Goal: Find specific page/section: Find specific page/section

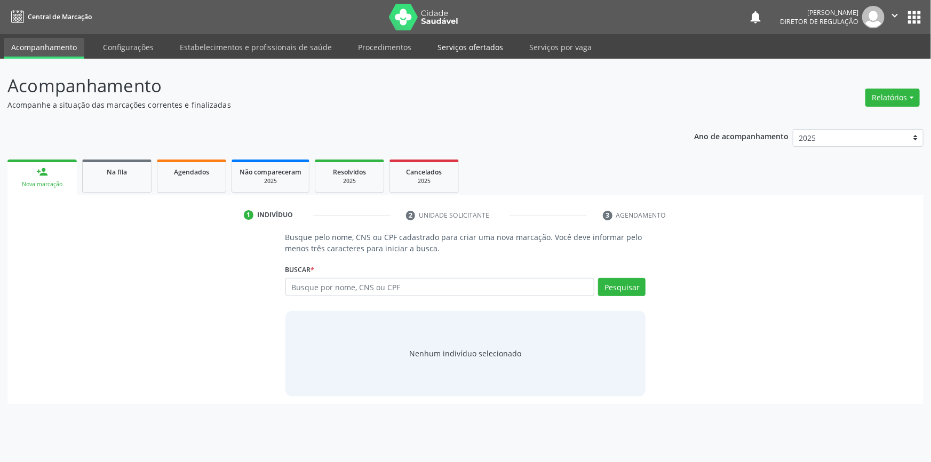
click at [454, 50] on link "Serviços ofertados" at bounding box center [470, 47] width 81 height 19
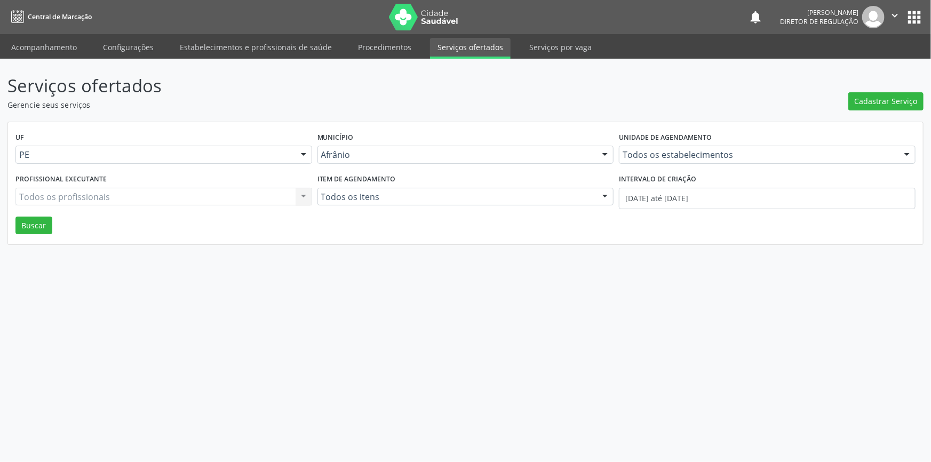
click at [59, 228] on div "UF PE Todas as UFs BA PE Nenhum resultado encontrado para: " " Não há nenhuma o…" at bounding box center [465, 183] width 915 height 123
click at [53, 228] on div "UF PE Todas as UFs BA PE Nenhum resultado encontrado para: " " Não há nenhuma o…" at bounding box center [465, 183] width 915 height 123
click at [19, 218] on button "Buscar" at bounding box center [33, 226] width 37 height 18
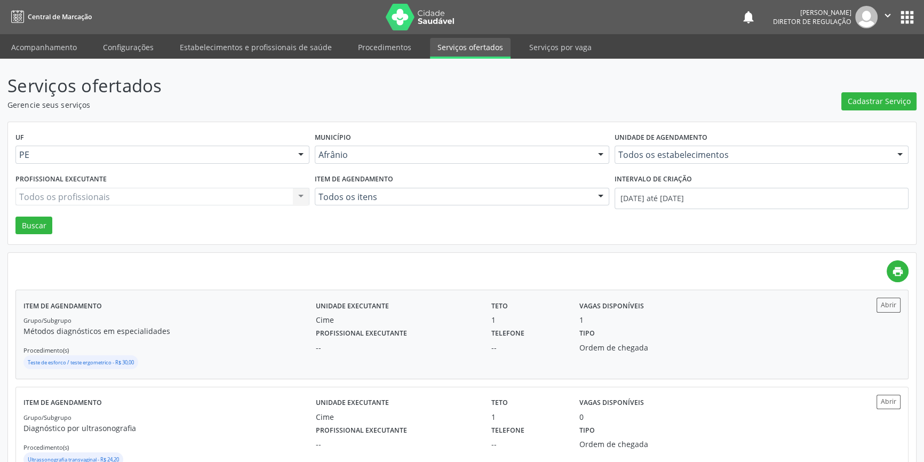
click at [270, 315] on div "Grupo/Subgrupo Métodos diagnósticos em especialidades Procedimento(s) Teste de …" at bounding box center [169, 342] width 292 height 57
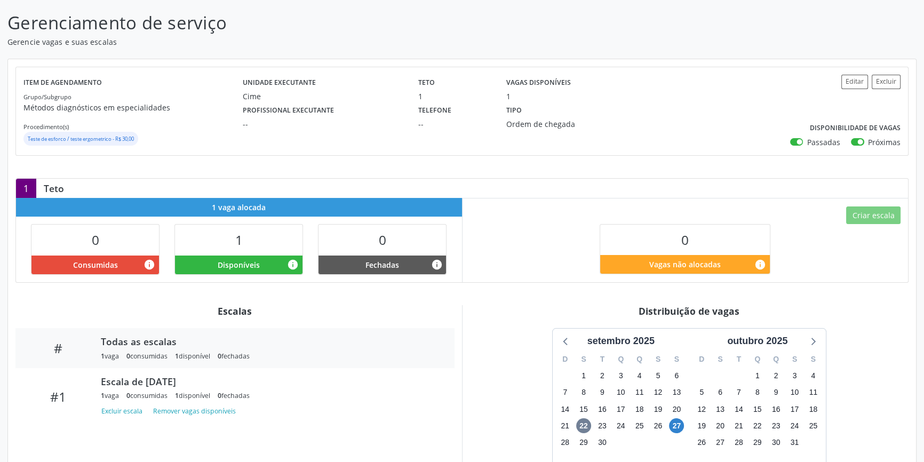
scroll to position [140, 0]
